Goal: Information Seeking & Learning: Learn about a topic

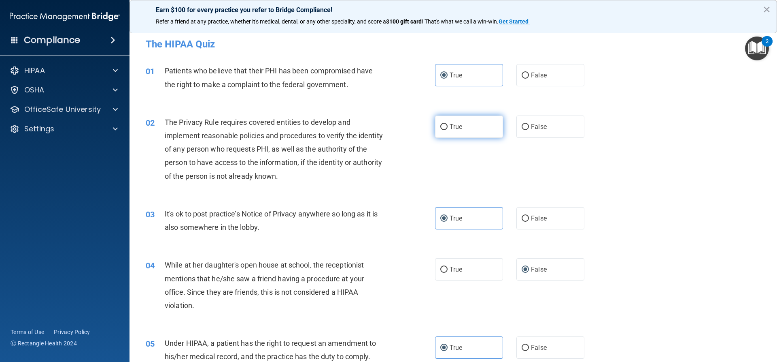
click at [465, 126] on label "True" at bounding box center [469, 126] width 68 height 22
click at [448, 126] on input "True" at bounding box center [443, 127] width 7 height 6
radio input "true"
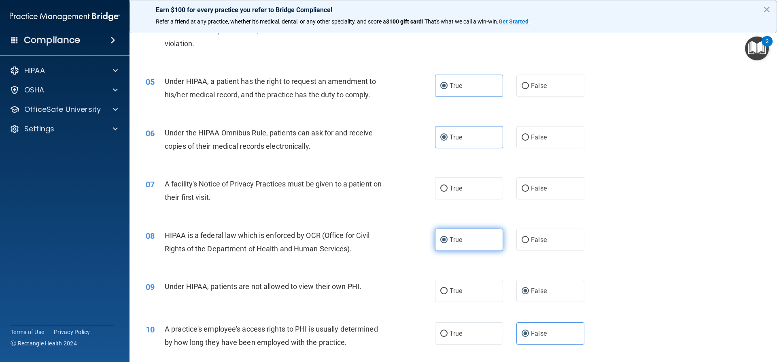
scroll to position [283, 0]
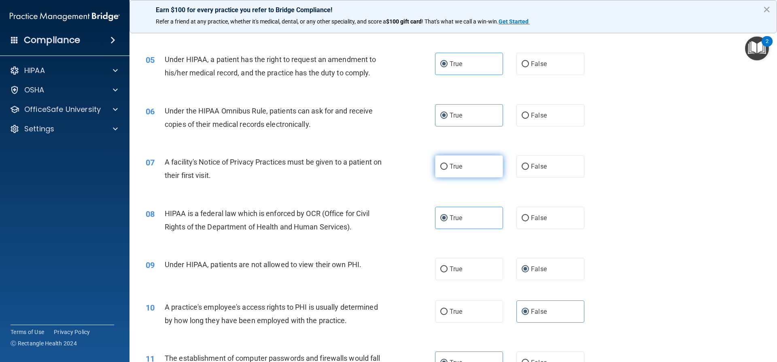
click at [459, 173] on label "True" at bounding box center [469, 166] width 68 height 22
click at [448, 170] on input "True" at bounding box center [443, 167] width 7 height 6
radio input "true"
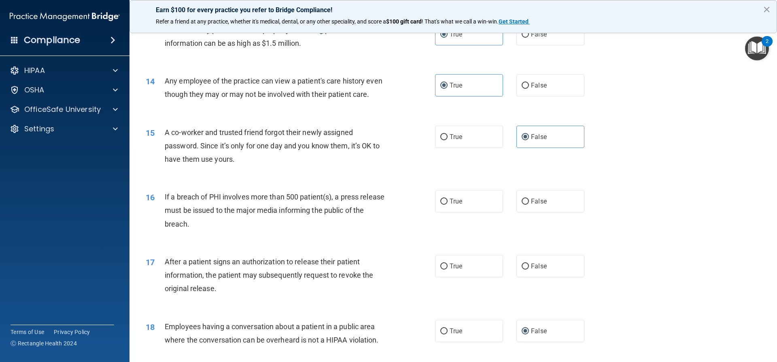
scroll to position [769, 0]
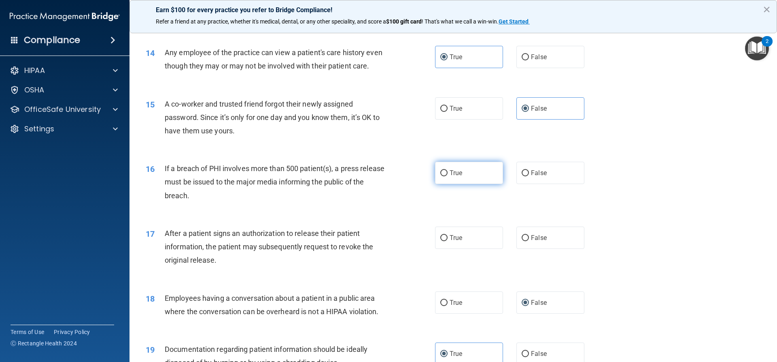
click at [458, 177] on span "True" at bounding box center [456, 173] width 13 height 8
click at [448, 176] on input "True" at bounding box center [443, 173] width 7 height 6
radio input "true"
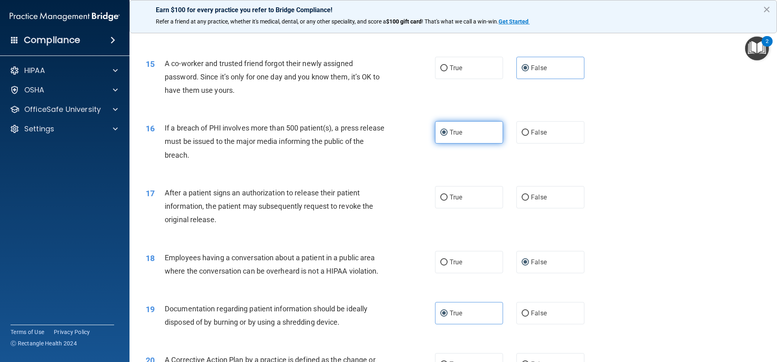
scroll to position [850, 0]
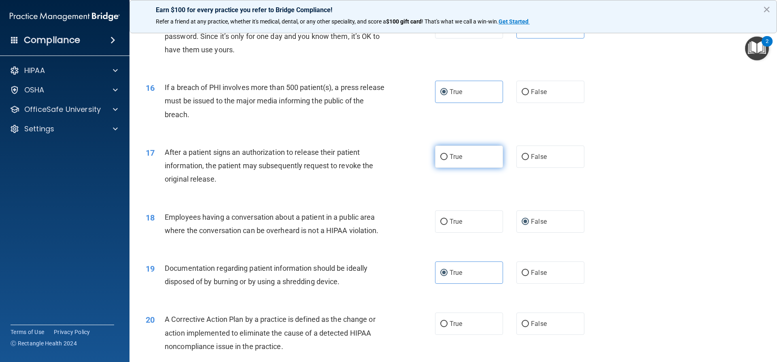
click at [488, 168] on label "True" at bounding box center [469, 156] width 68 height 22
click at [448, 160] on input "True" at bounding box center [443, 157] width 7 height 6
radio input "true"
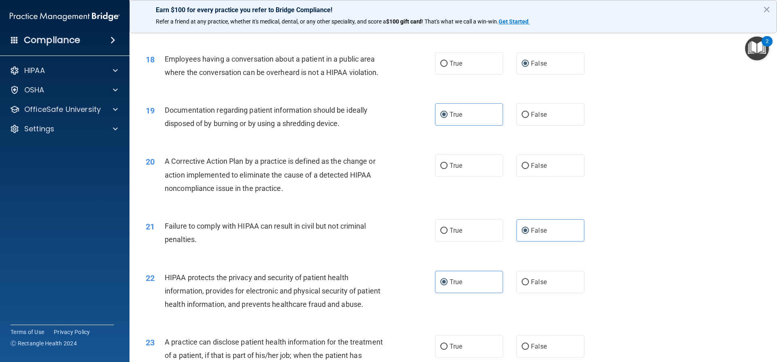
scroll to position [1012, 0]
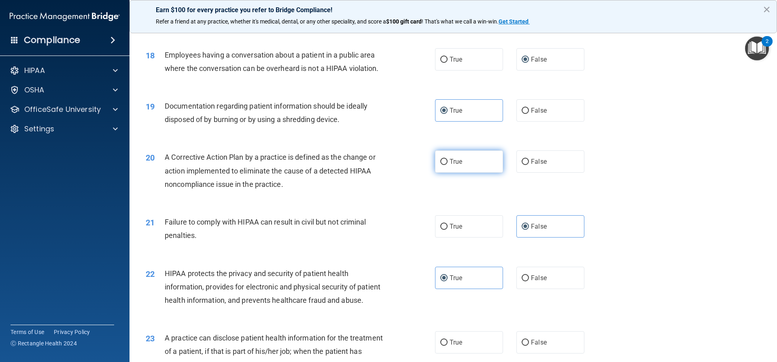
click at [438, 172] on label "True" at bounding box center [469, 161] width 68 height 22
click at [440, 165] on input "True" at bounding box center [443, 162] width 7 height 6
radio input "true"
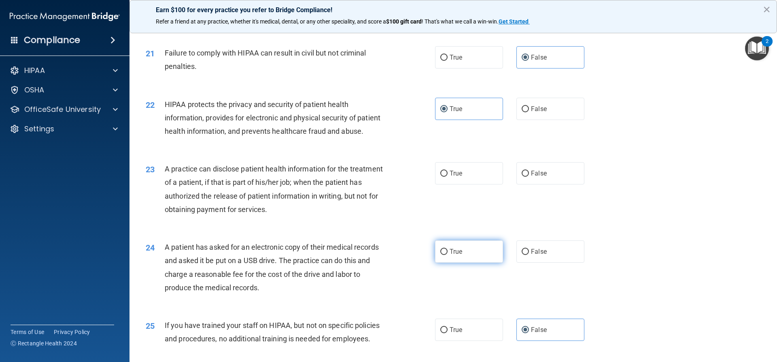
scroll to position [1214, 0]
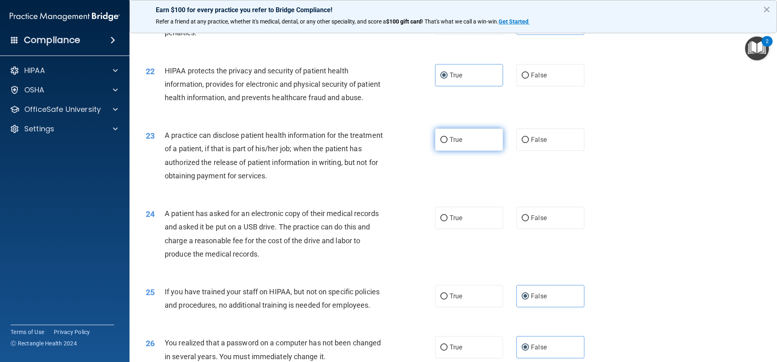
click at [455, 151] on label "True" at bounding box center [469, 139] width 68 height 22
click at [448, 143] on input "True" at bounding box center [443, 140] width 7 height 6
radio input "true"
click at [447, 229] on label "True" at bounding box center [469, 217] width 68 height 22
click at [447, 221] on input "True" at bounding box center [443, 218] width 7 height 6
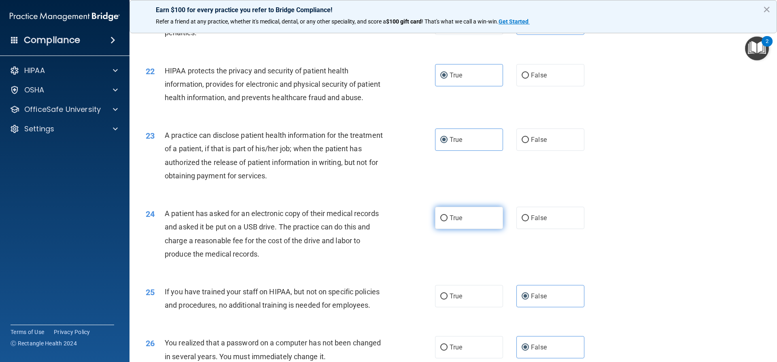
radio input "true"
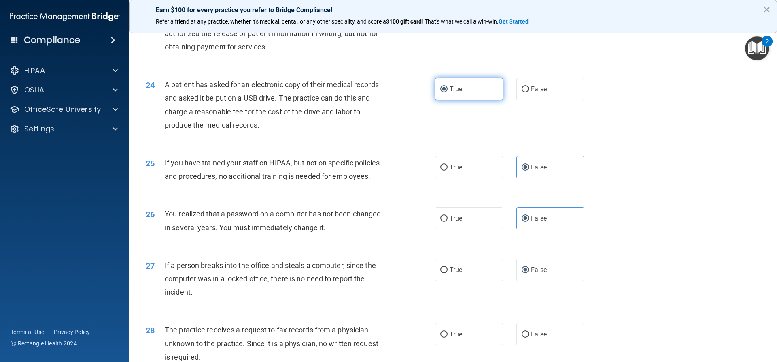
scroll to position [1457, 0]
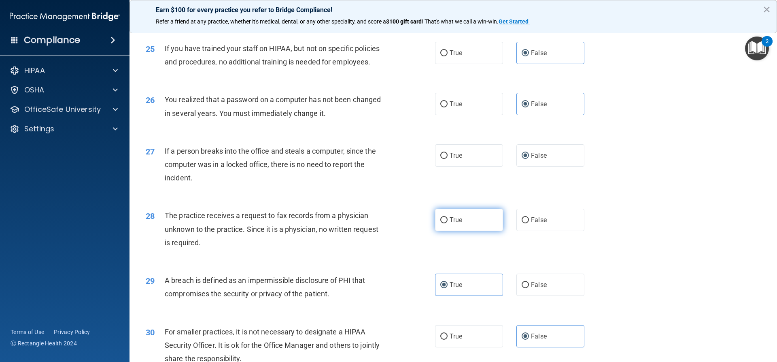
click at [455, 231] on label "True" at bounding box center [469, 219] width 68 height 22
click at [448, 223] on input "True" at bounding box center [443, 220] width 7 height 6
radio input "true"
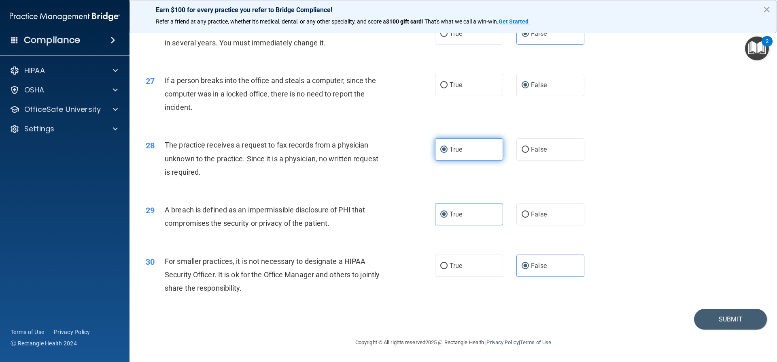
scroll to position [1555, 0]
click at [716, 325] on button "Submit" at bounding box center [730, 318] width 73 height 21
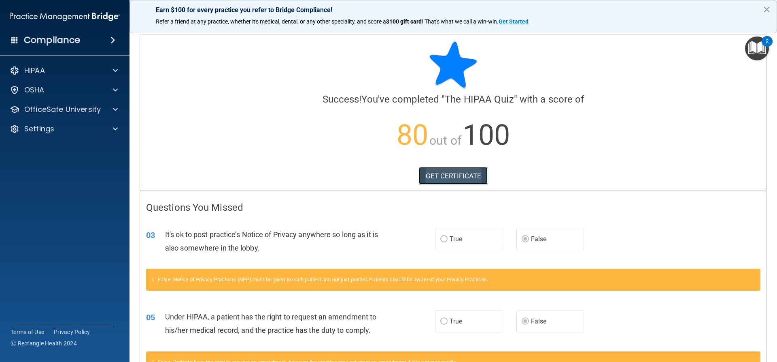
click at [439, 177] on link "GET CERTIFICATE" at bounding box center [453, 176] width 69 height 18
click at [67, 76] on div "HIPAA" at bounding box center [65, 70] width 130 height 16
click at [49, 74] on div "HIPAA" at bounding box center [54, 71] width 100 height 10
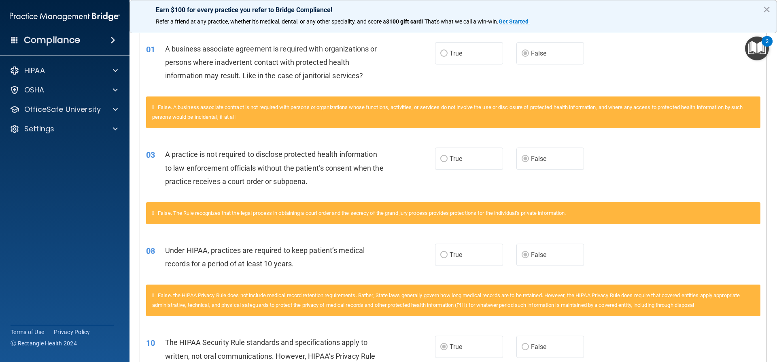
scroll to position [42, 0]
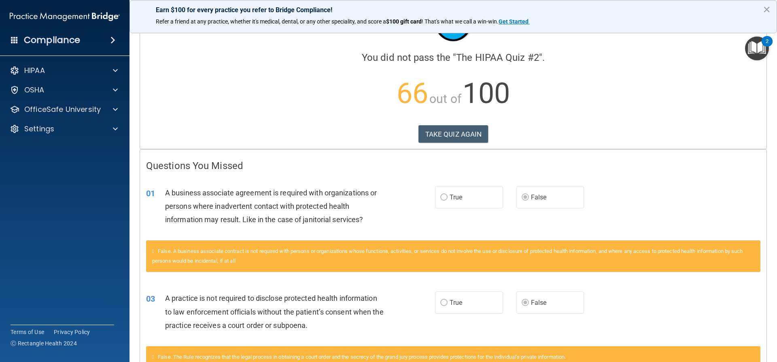
click at [755, 54] on img "Open Resource Center, 2 new notifications" at bounding box center [757, 48] width 24 height 24
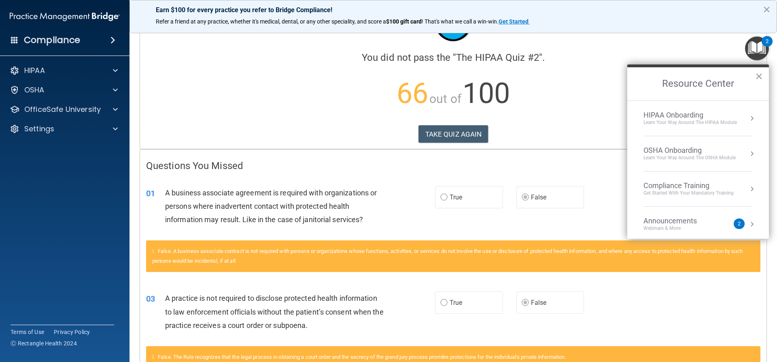
click at [708, 122] on div "Learn Your Way around the HIPAA module" at bounding box center [691, 122] width 94 height 7
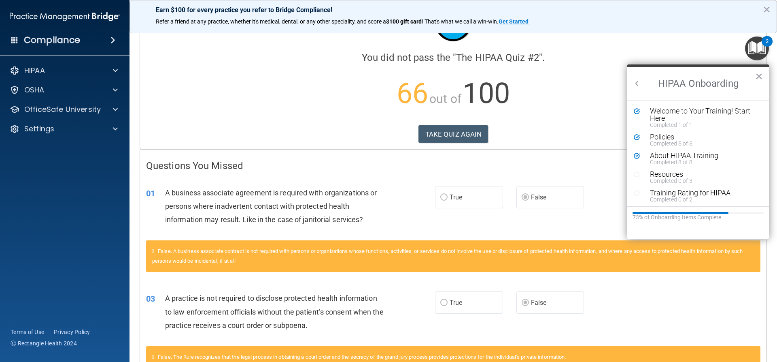
scroll to position [0, 0]
click at [693, 155] on div "About HIPAA Training" at bounding box center [701, 155] width 102 height 7
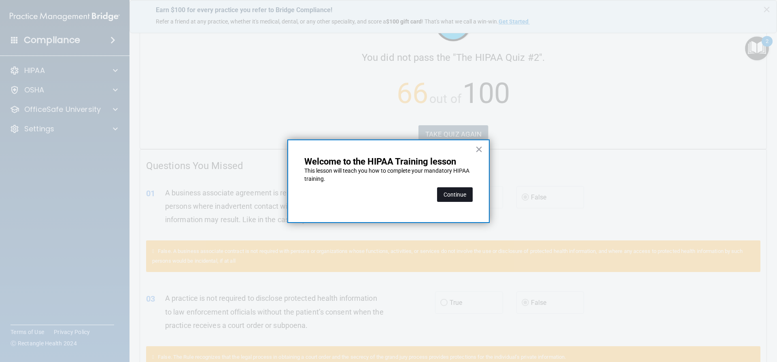
click at [461, 195] on button "Continue" at bounding box center [455, 194] width 36 height 15
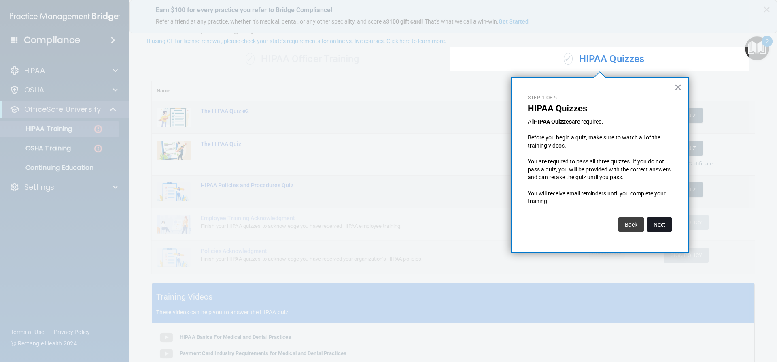
click at [657, 221] on button "Next" at bounding box center [659, 224] width 25 height 15
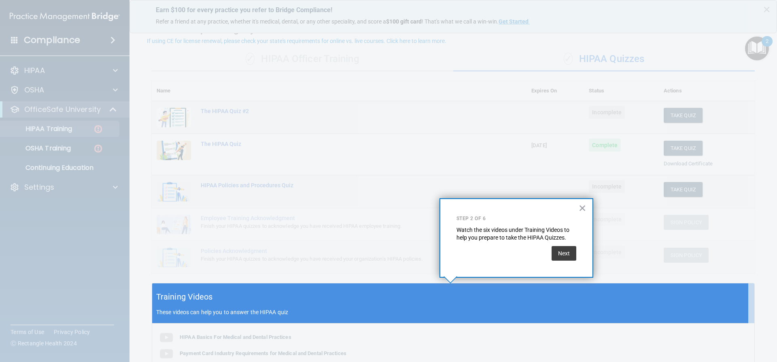
click at [517, 156] on div at bounding box center [450, 141] width 596 height 283
click at [565, 251] on button "Next" at bounding box center [564, 253] width 25 height 15
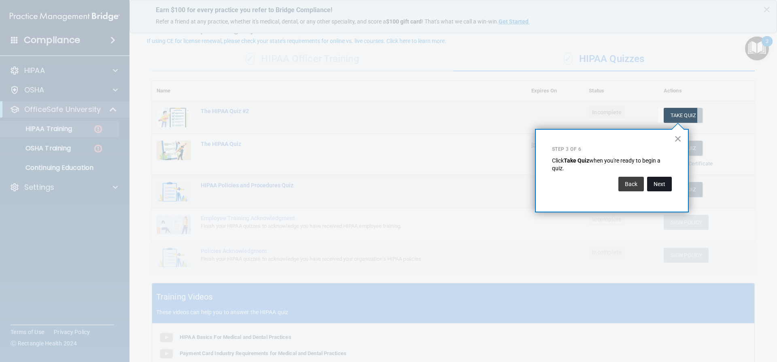
click at [665, 183] on button "Next" at bounding box center [659, 184] width 25 height 15
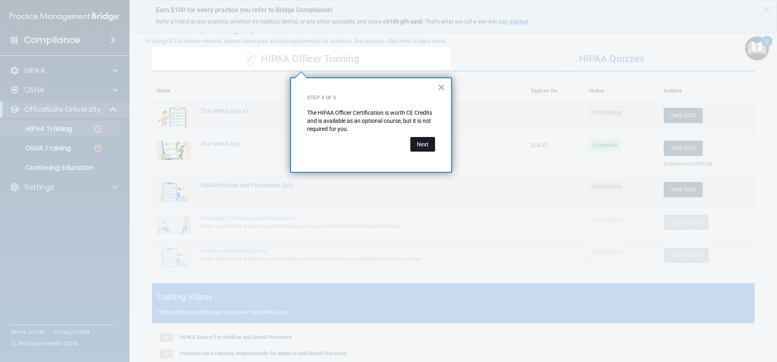
click at [418, 139] on button "Next" at bounding box center [422, 144] width 25 height 15
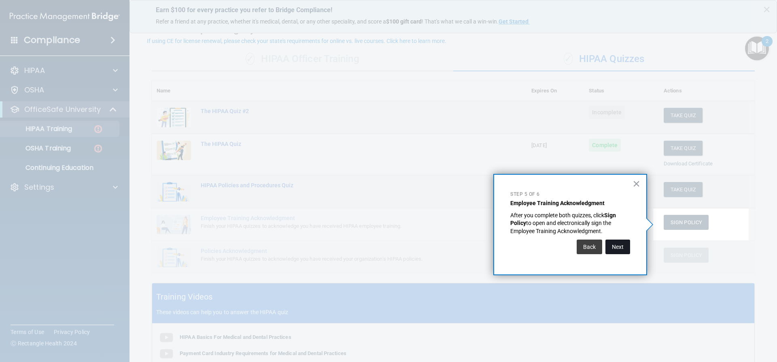
click at [618, 248] on button "Next" at bounding box center [618, 246] width 25 height 15
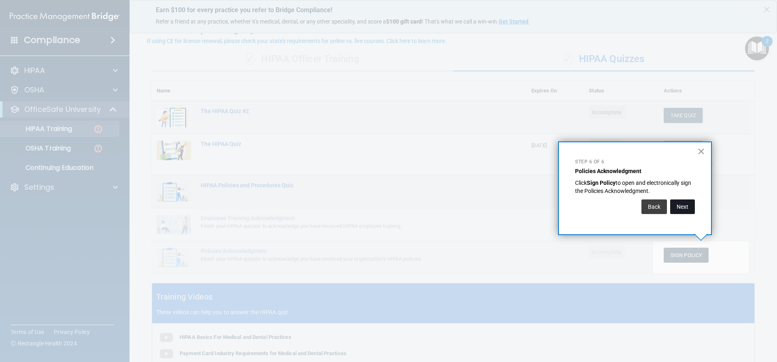
click at [686, 208] on button "Next" at bounding box center [682, 206] width 25 height 15
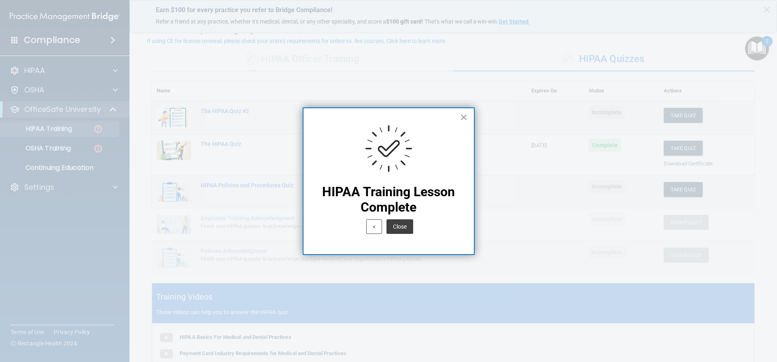
click at [404, 228] on button "Close" at bounding box center [400, 226] width 27 height 15
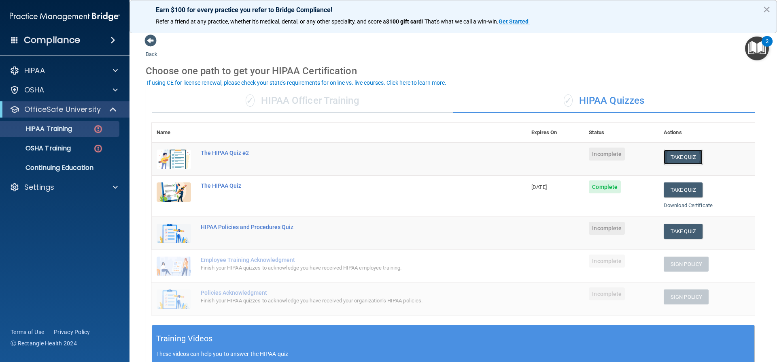
click at [680, 158] on button "Take Quiz" at bounding box center [683, 156] width 39 height 15
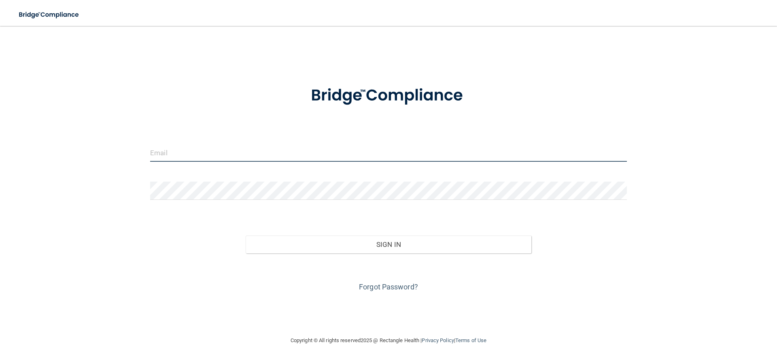
click at [175, 152] on input "email" at bounding box center [388, 152] width 477 height 18
type input "[EMAIL_ADDRESS][DOMAIN_NAME]"
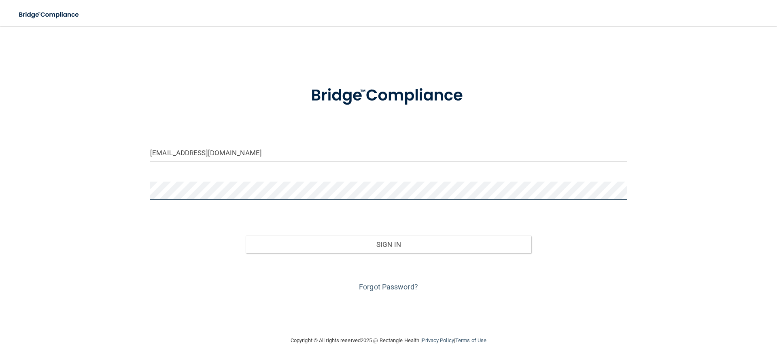
click at [246, 235] on button "Sign In" at bounding box center [389, 244] width 286 height 18
